Goal: Information Seeking & Learning: Learn about a topic

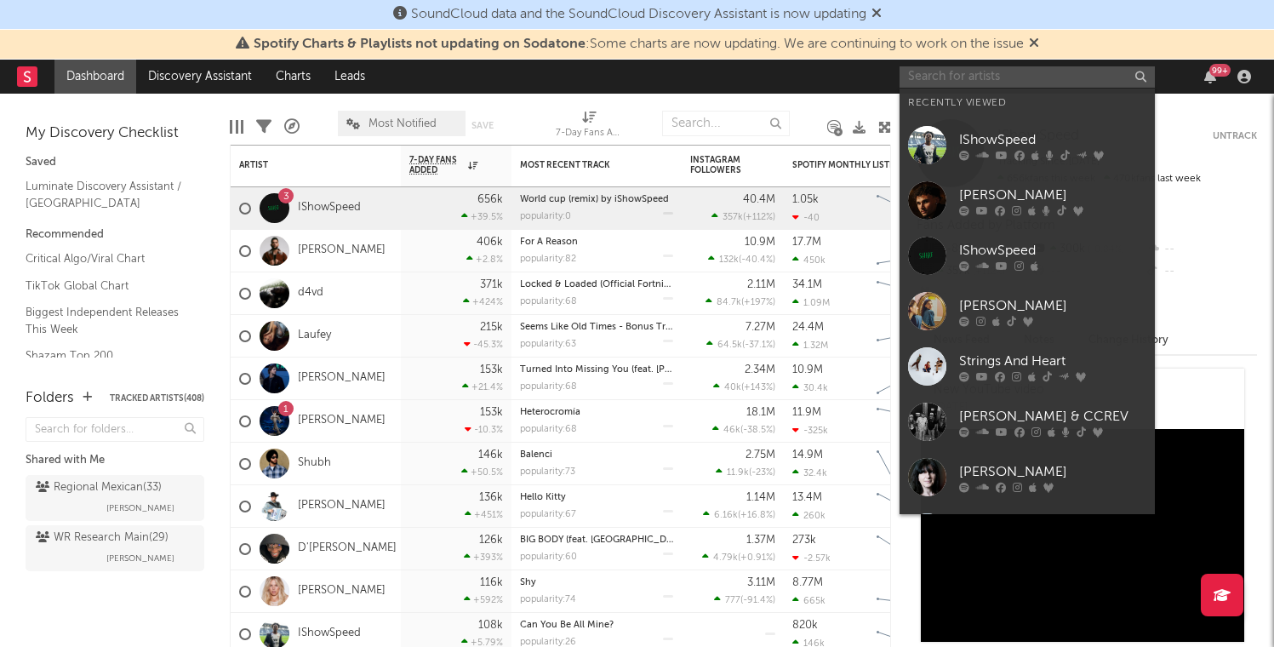
click at [972, 79] on input "text" at bounding box center [1027, 76] width 255 height 21
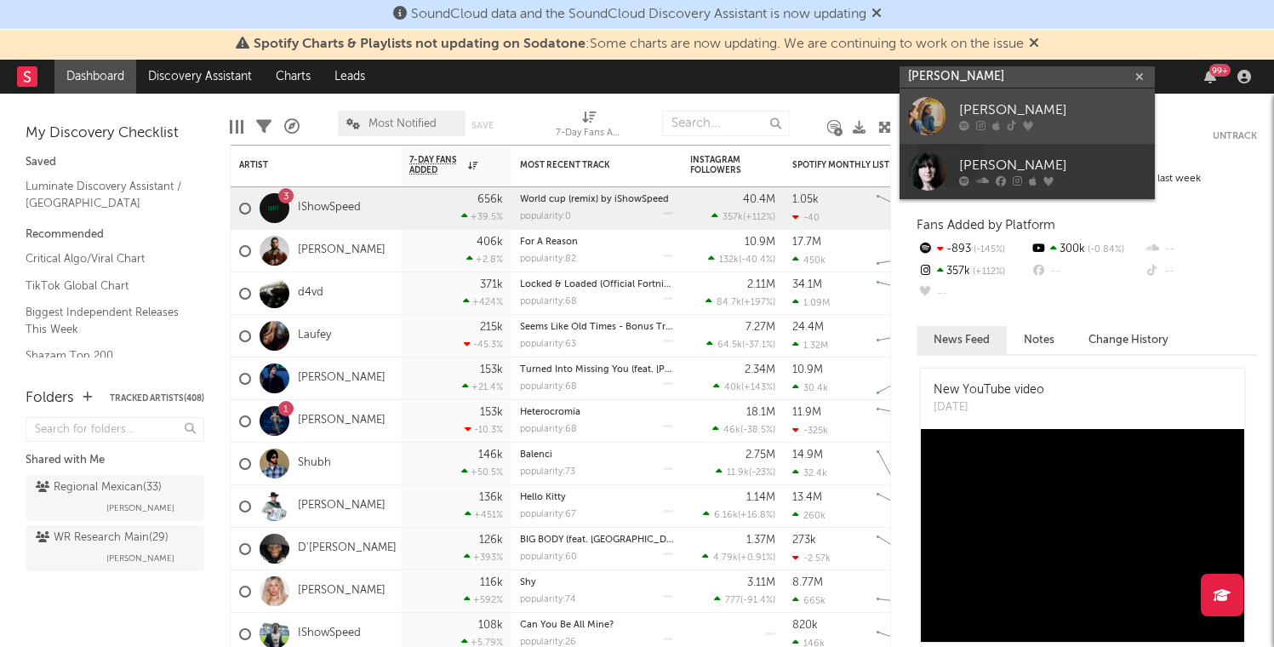
type input "[PERSON_NAME]"
click at [994, 112] on div "[PERSON_NAME]" at bounding box center [1052, 110] width 187 height 20
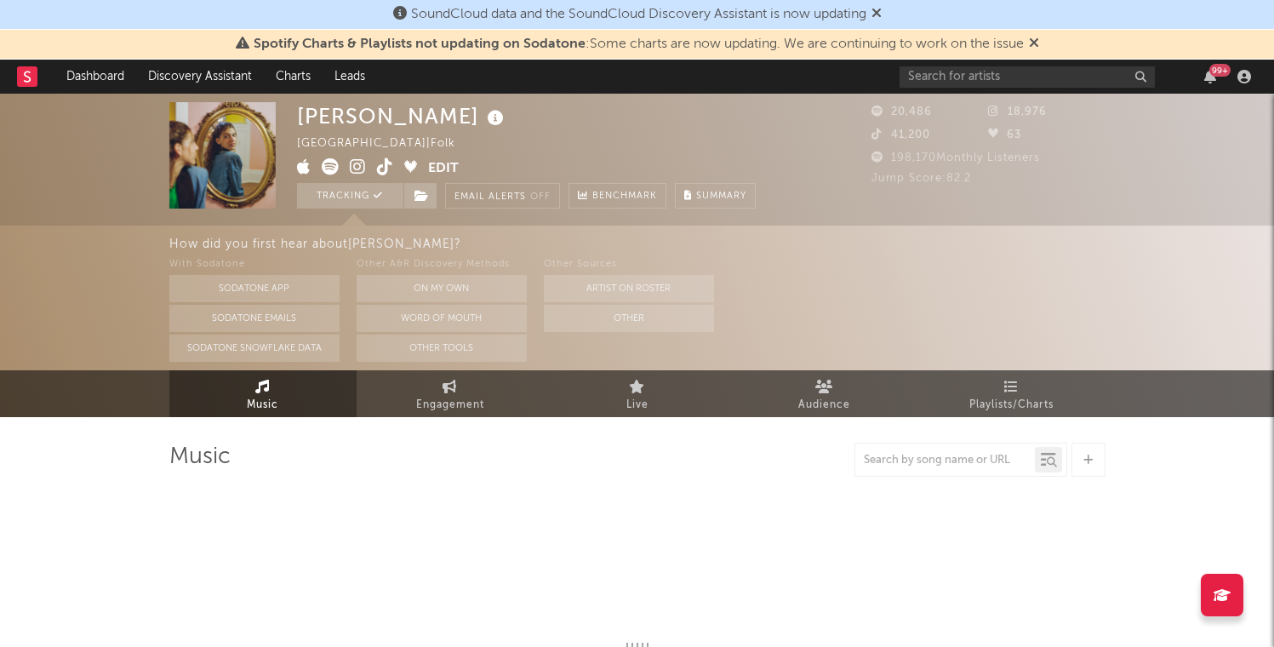
select select "6m"
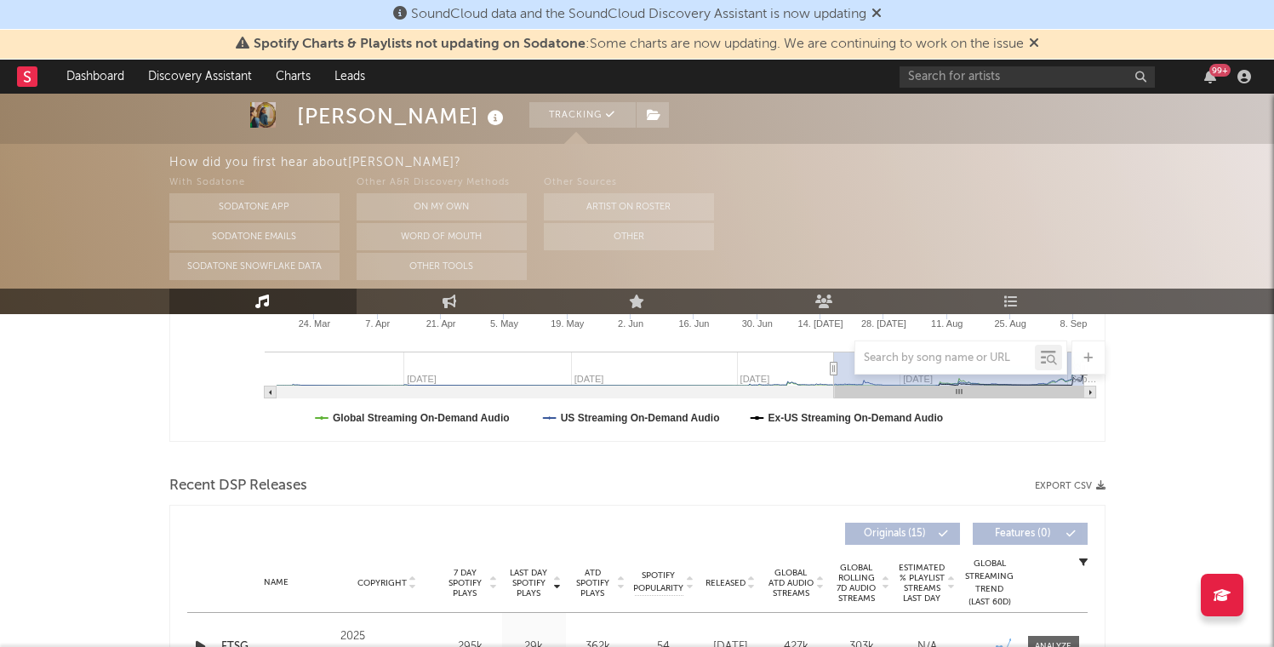
scroll to position [593, 0]
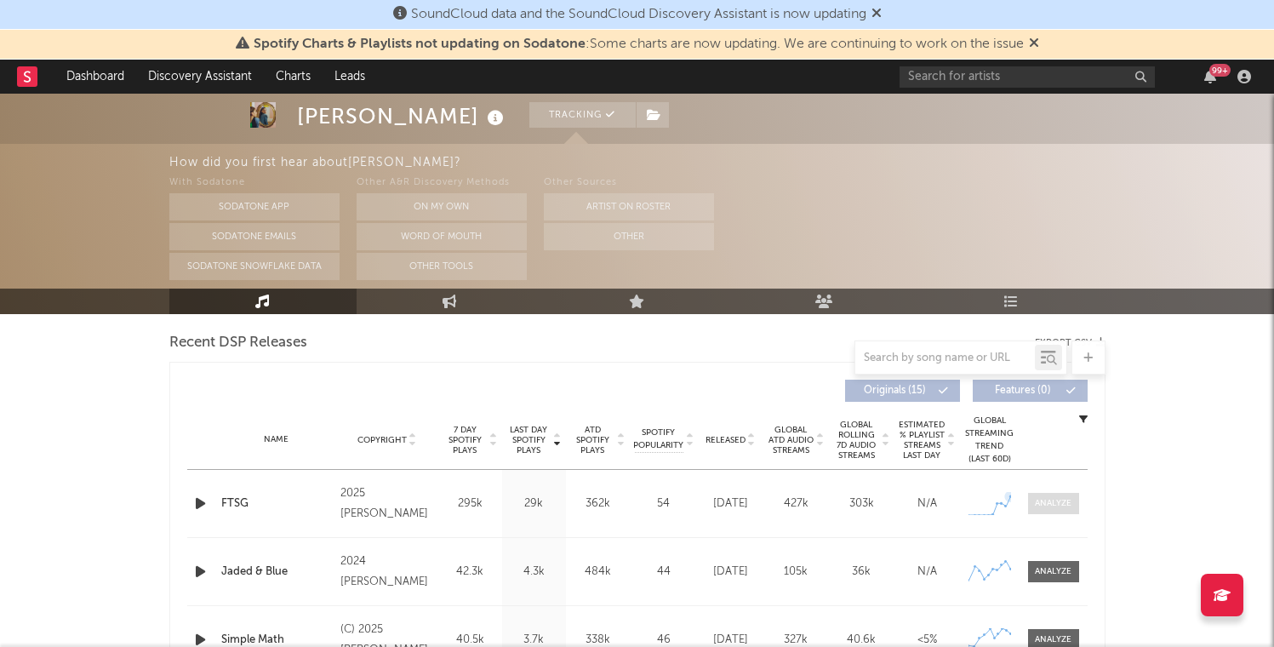
click at [1057, 501] on div at bounding box center [1053, 503] width 37 height 13
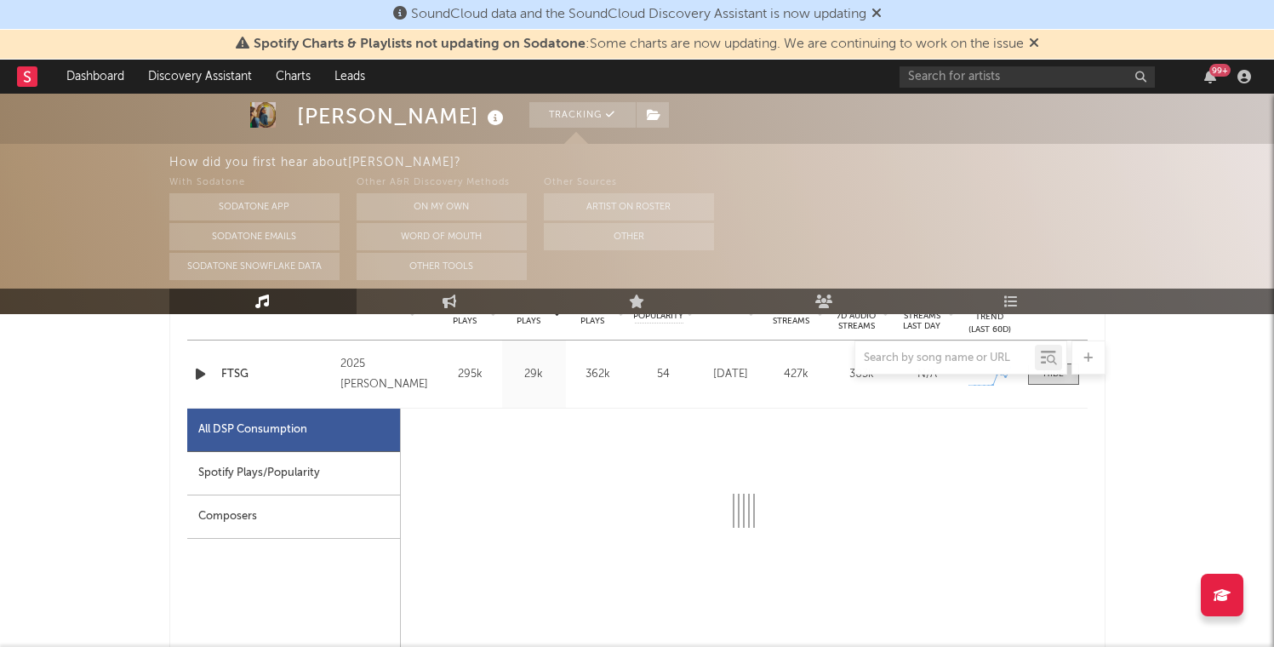
select select "1w"
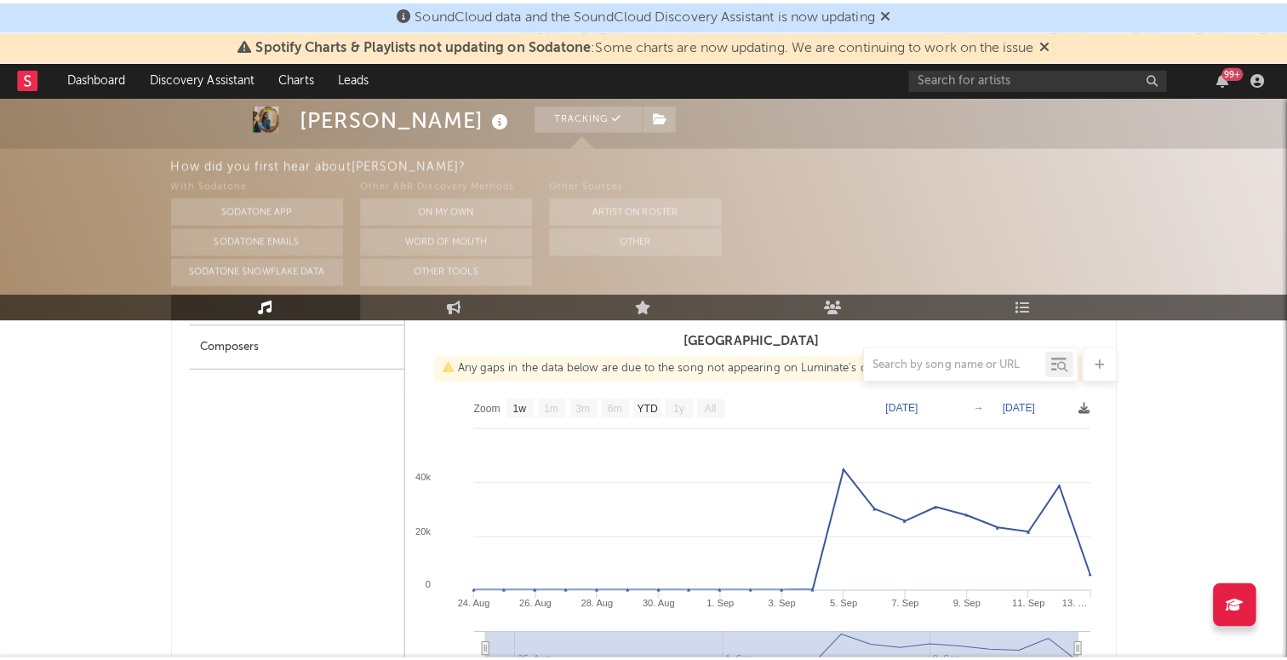
scroll to position [901, 0]
